Goal: Task Accomplishment & Management: Manage account settings

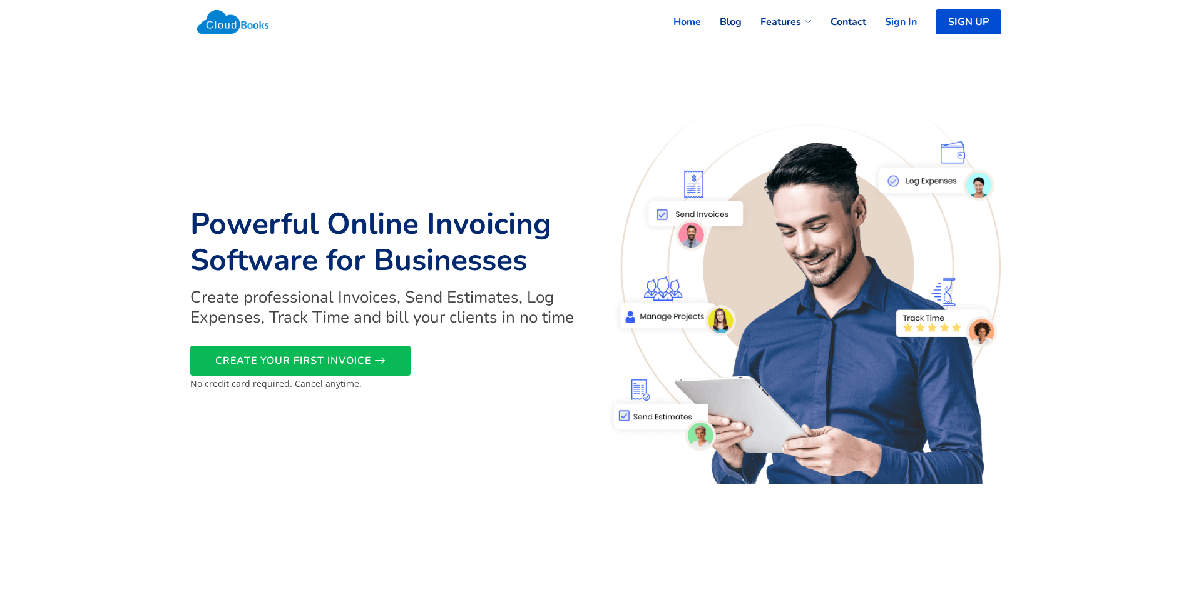
click at [896, 20] on link "Sign In" at bounding box center [891, 22] width 51 height 28
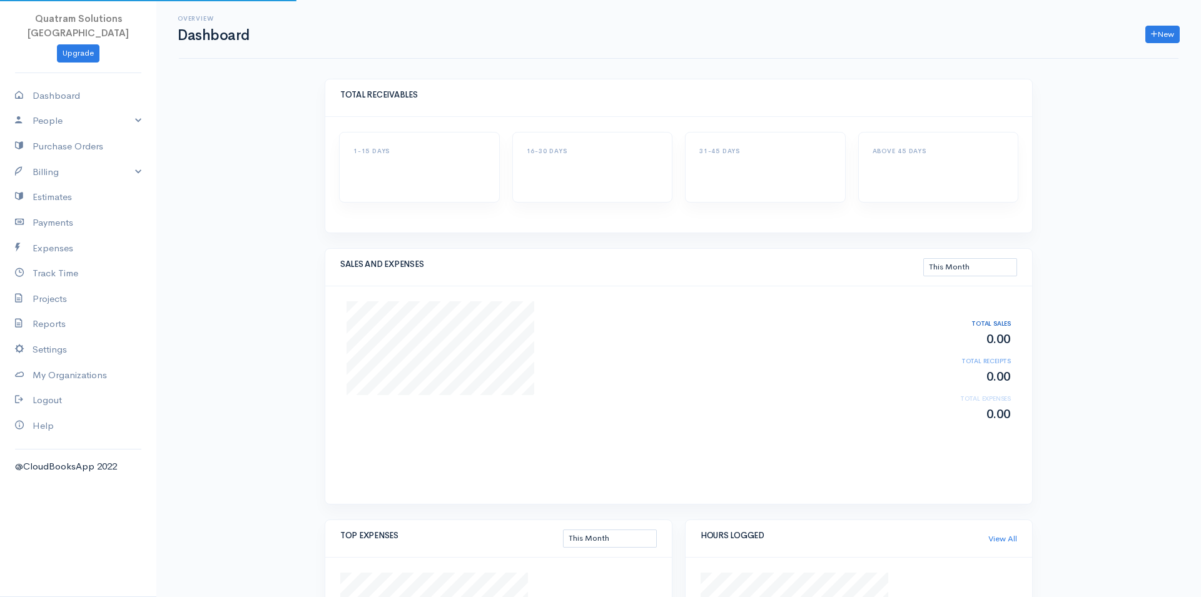
select select "thismonth"
click at [53, 185] on link "Estimates" at bounding box center [78, 198] width 156 height 26
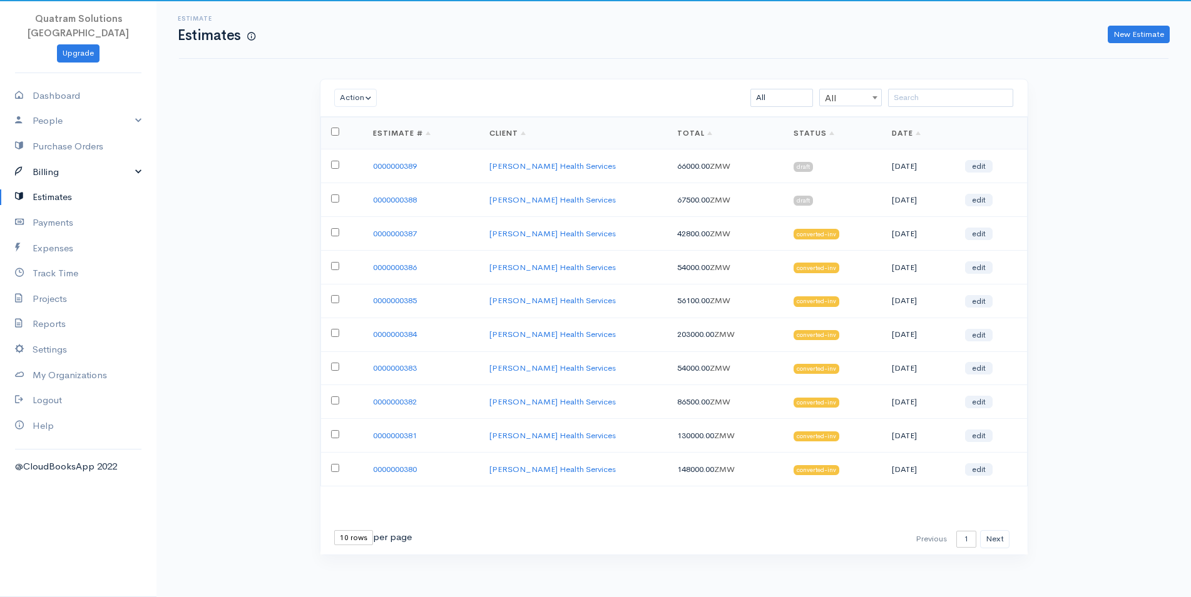
click at [46, 160] on link "Billing" at bounding box center [78, 173] width 156 height 26
click at [54, 185] on link "Invoice" at bounding box center [78, 196] width 156 height 23
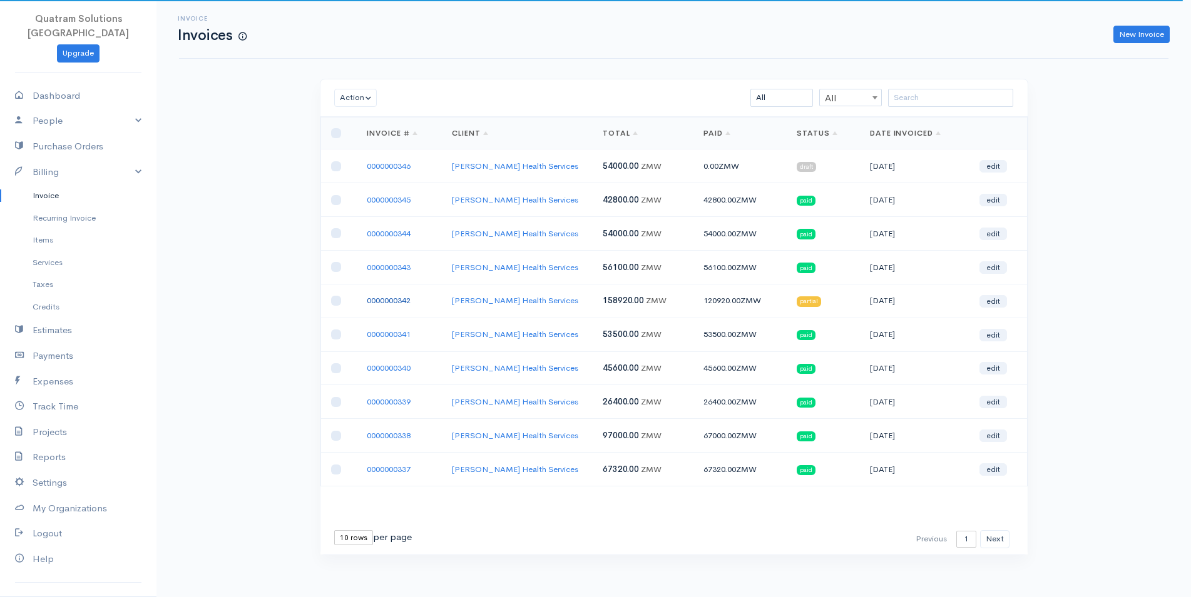
click at [392, 300] on link "0000000342" at bounding box center [389, 300] width 44 height 11
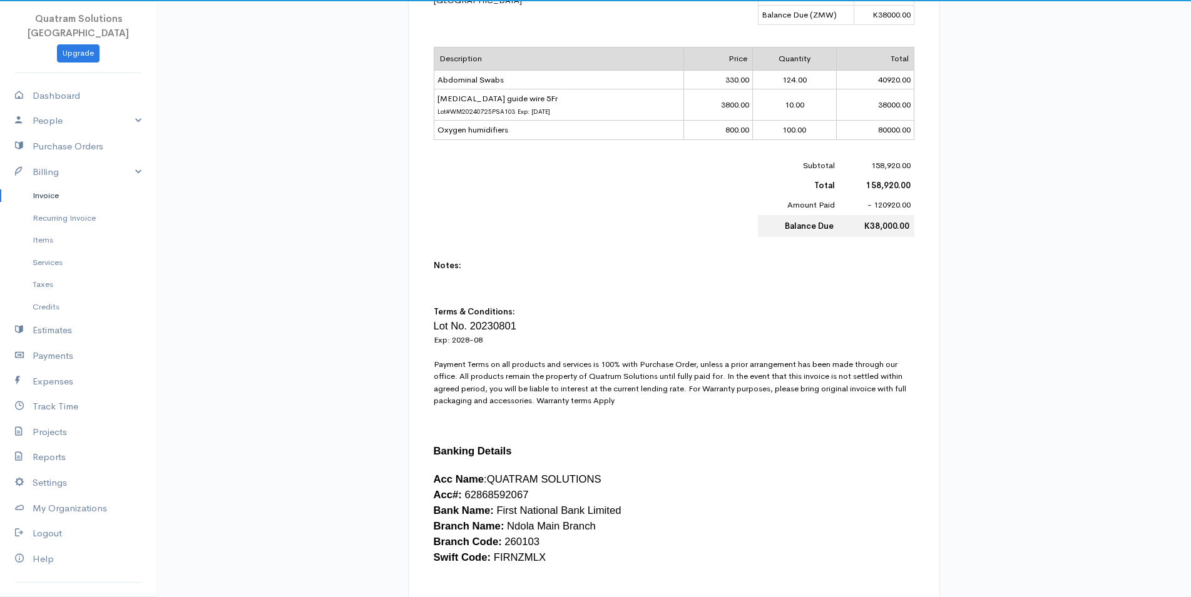
scroll to position [447, 0]
